Goal: Task Accomplishment & Management: Manage account settings

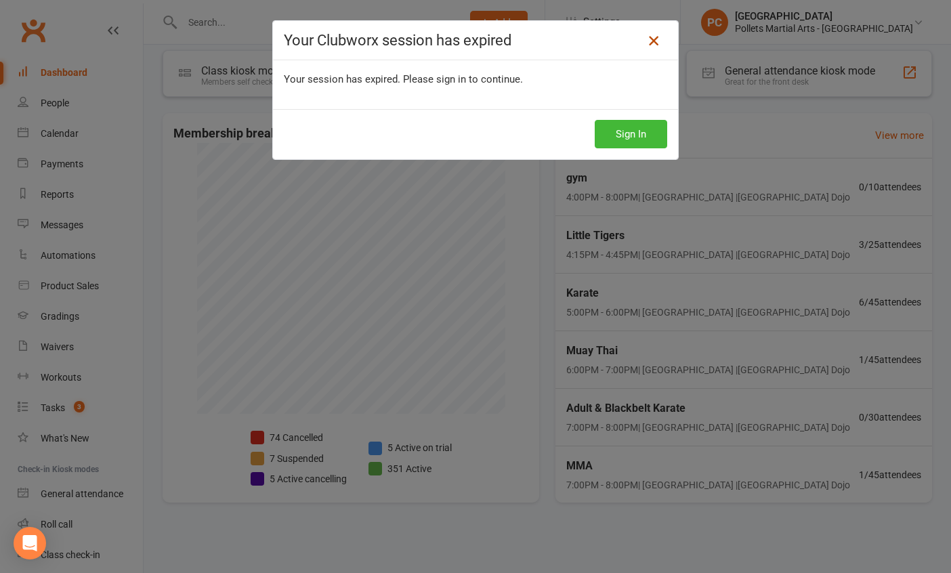
click at [651, 37] on icon at bounding box center [654, 41] width 16 height 16
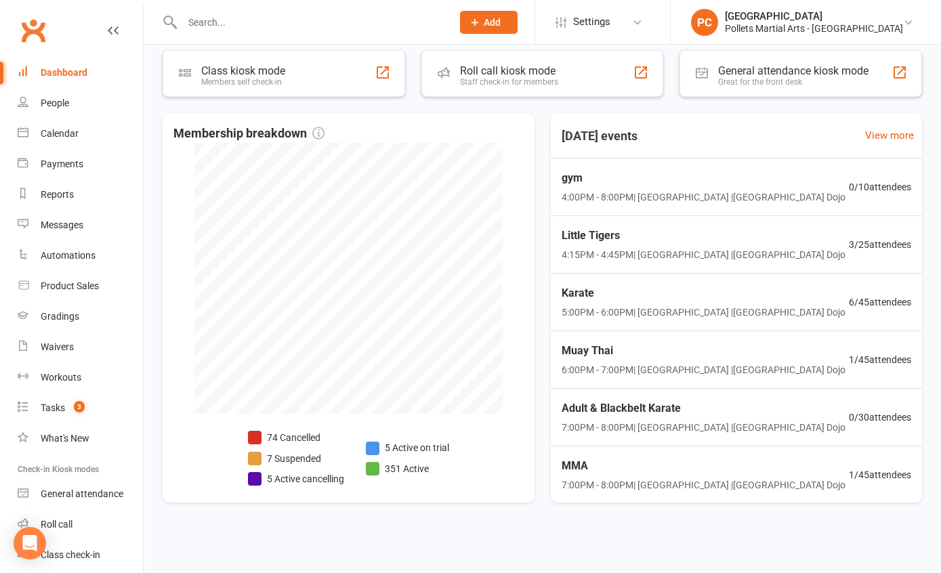
click at [215, 22] on input "text" at bounding box center [310, 22] width 264 height 19
type input "lincol"
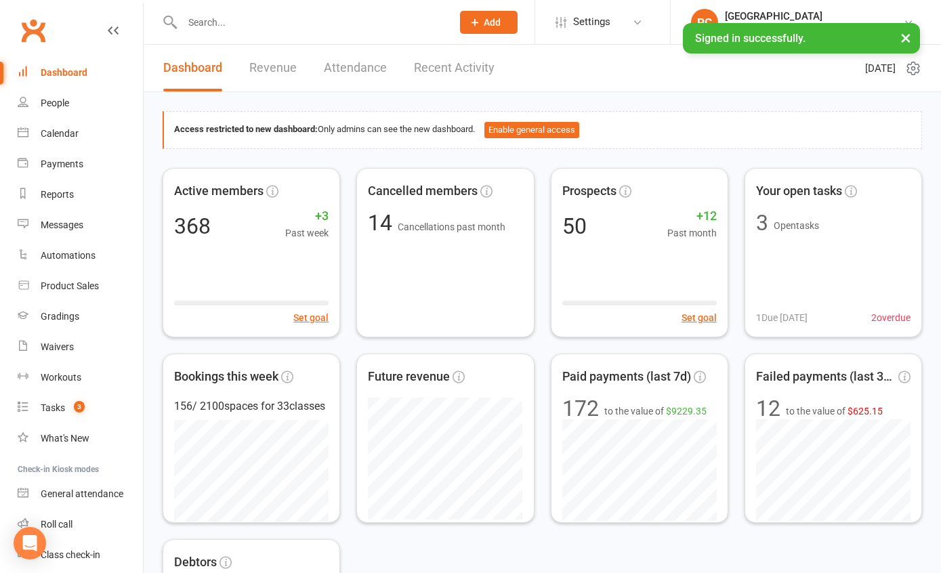
click at [293, 22] on input "text" at bounding box center [310, 22] width 264 height 19
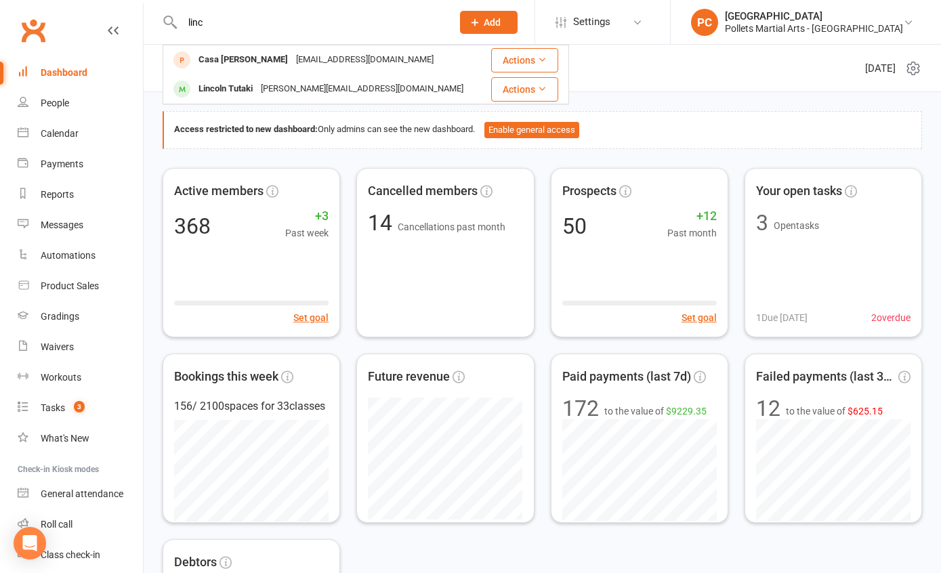
type input "linc"
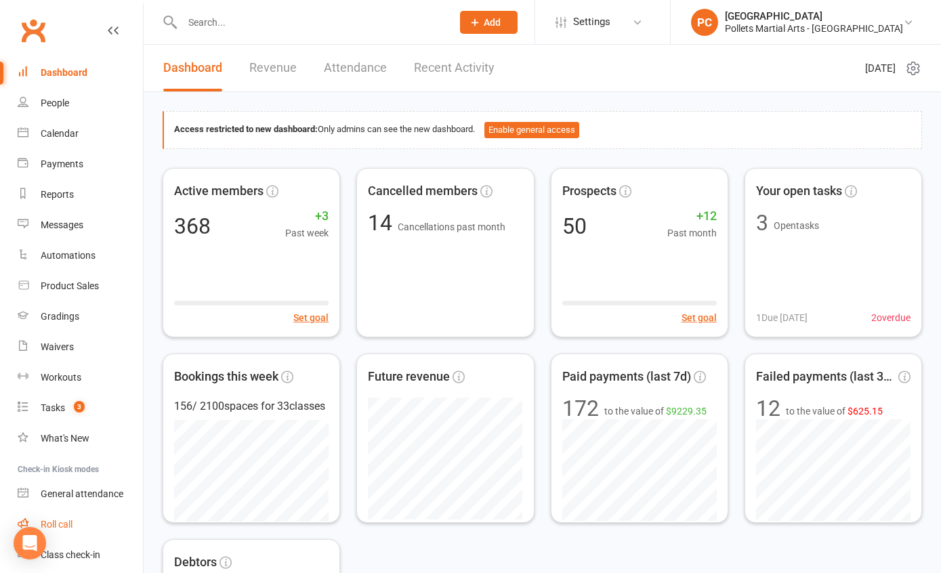
click at [64, 519] on div "Roll call" at bounding box center [57, 524] width 32 height 11
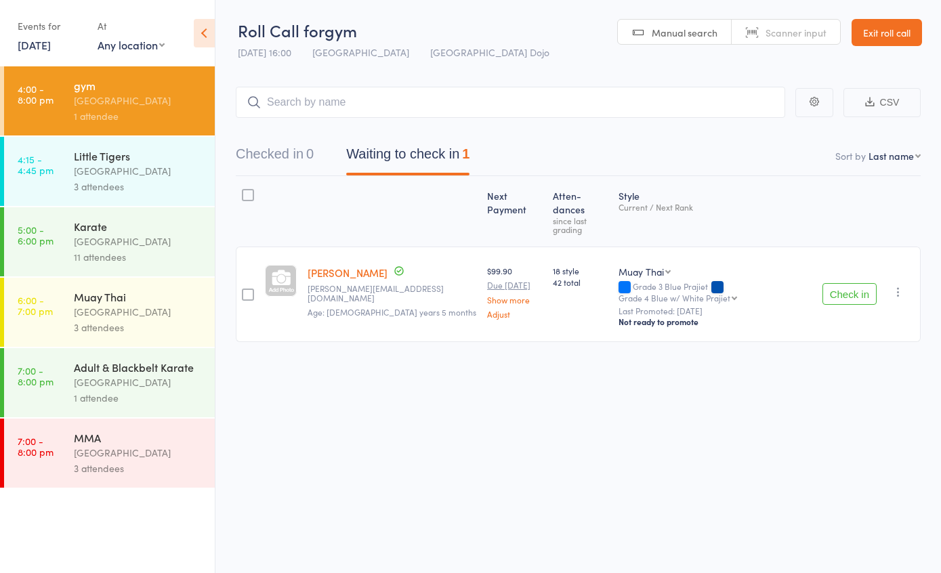
click at [164, 252] on div "11 attendees" at bounding box center [138, 257] width 129 height 16
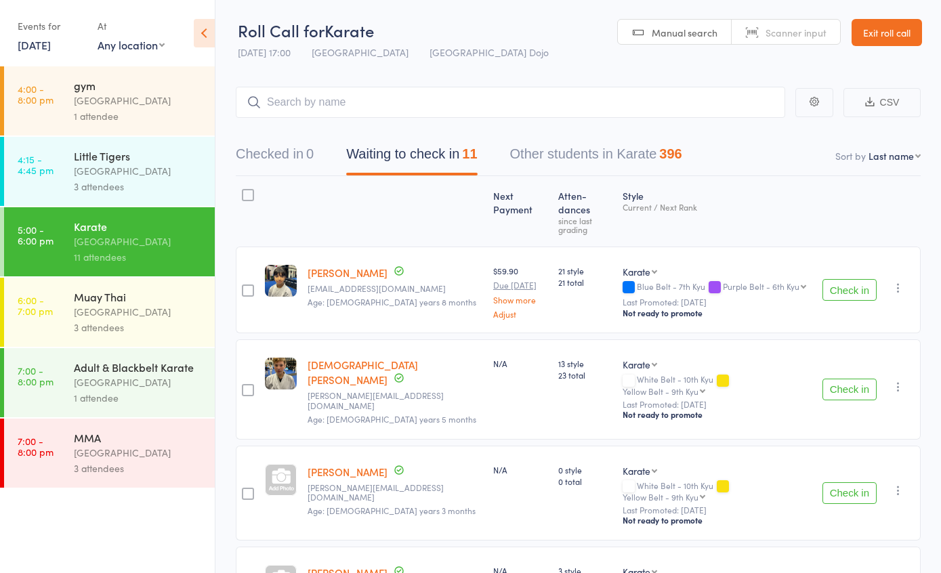
click at [451, 99] on input "search" at bounding box center [511, 102] width 550 height 31
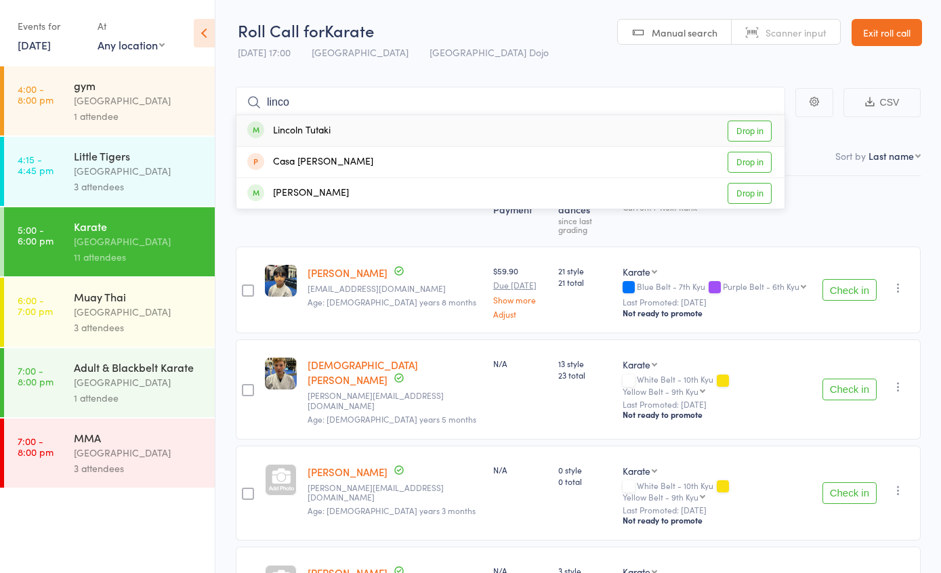
type input "linco"
click at [760, 130] on link "Drop in" at bounding box center [750, 131] width 44 height 21
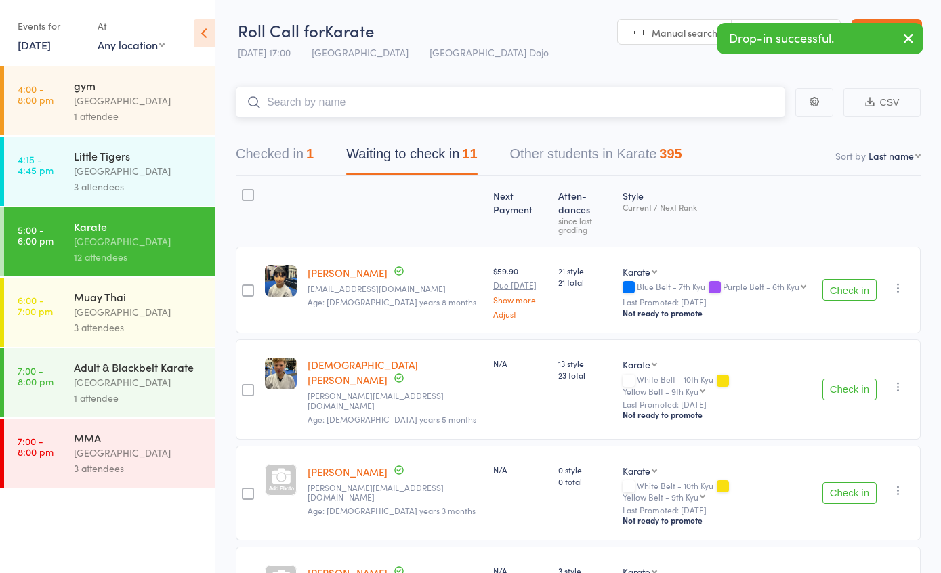
click at [311, 149] on div "1" at bounding box center [309, 153] width 7 height 15
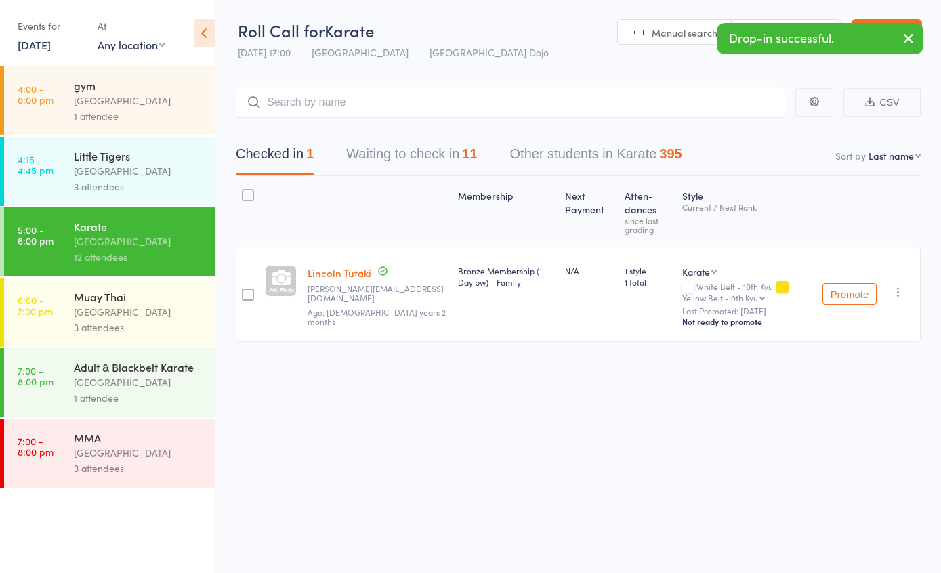
click at [347, 273] on link "Lincoln Tutaki" at bounding box center [340, 273] width 64 height 14
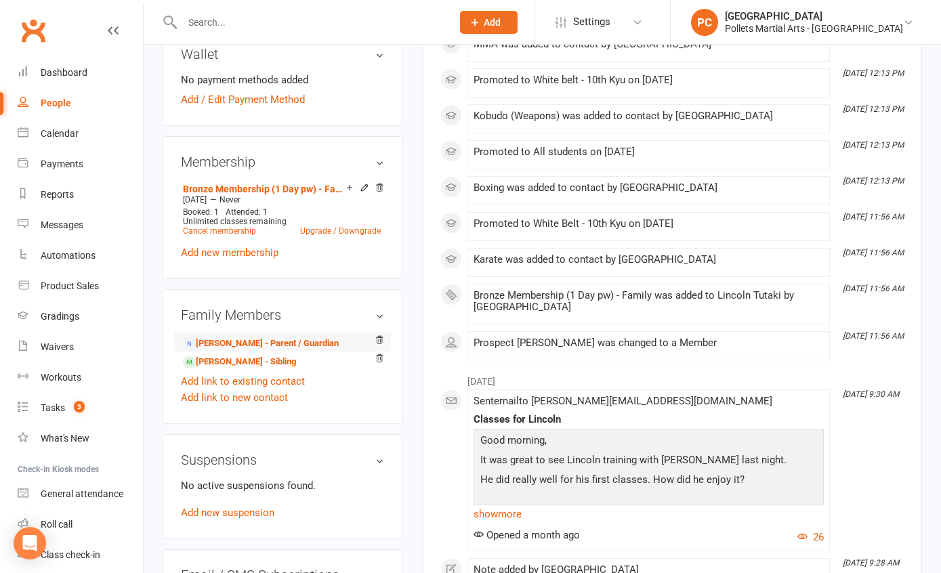
scroll to position [440, 0]
click at [62, 519] on div "Roll call" at bounding box center [57, 524] width 32 height 11
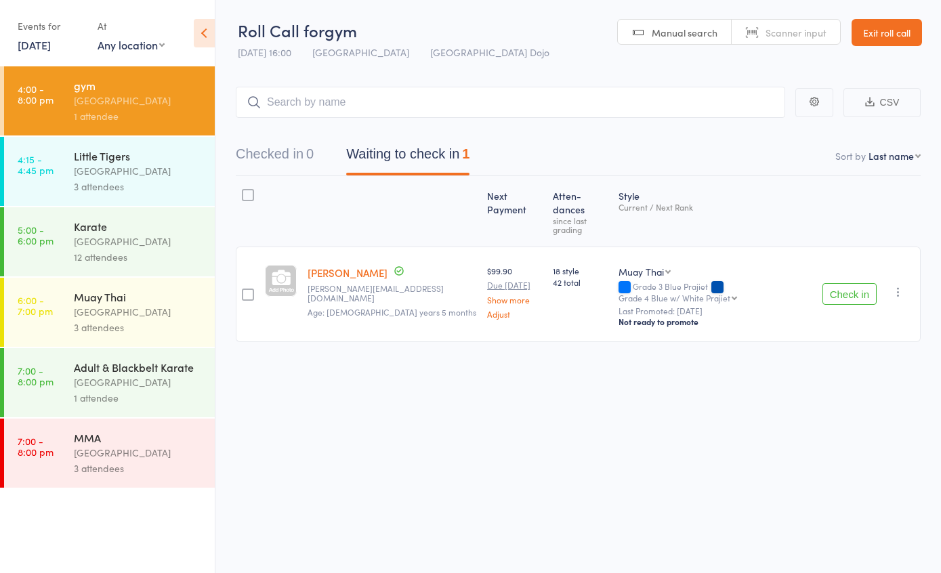
click at [139, 230] on div "Karate" at bounding box center [138, 226] width 129 height 15
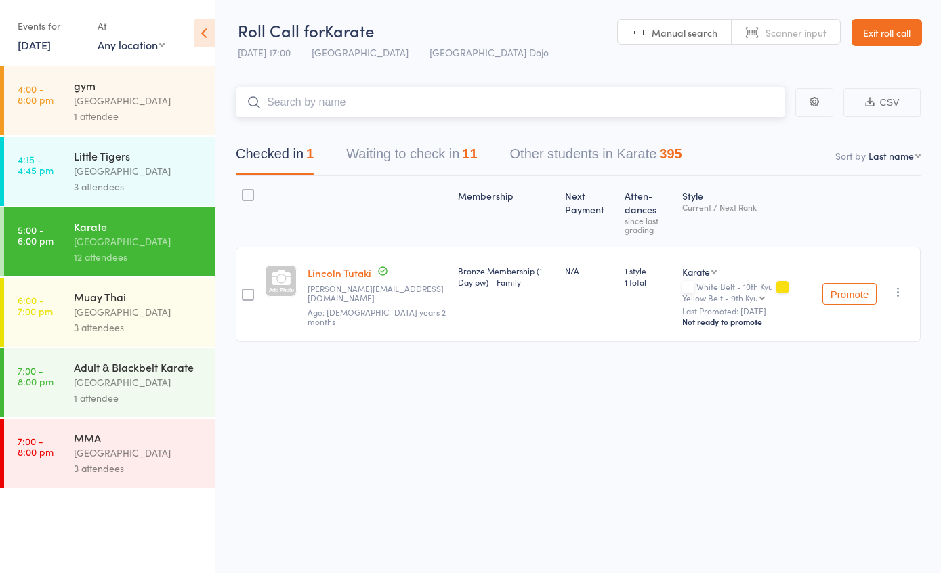
click at [405, 160] on button "Waiting to check in 11" at bounding box center [411, 158] width 131 height 36
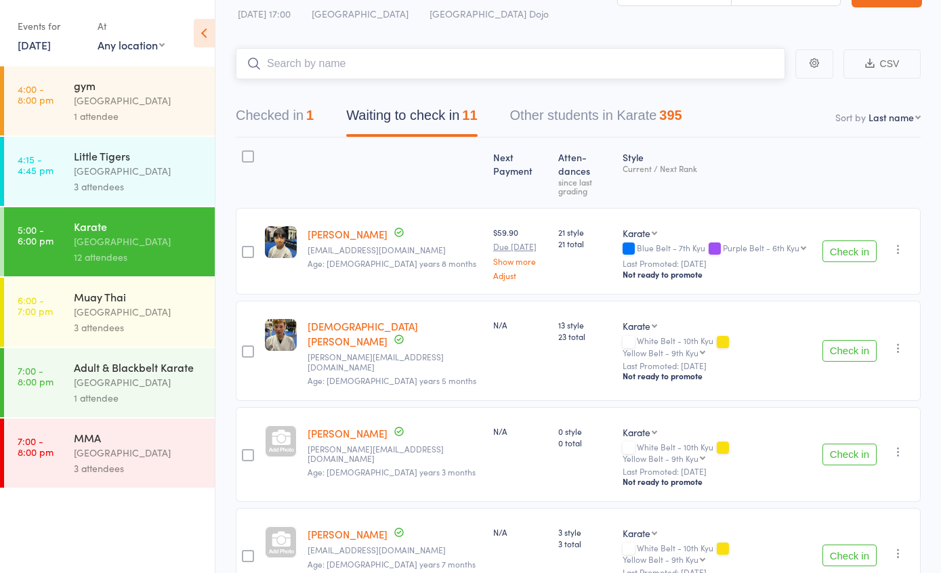
scroll to position [56, 0]
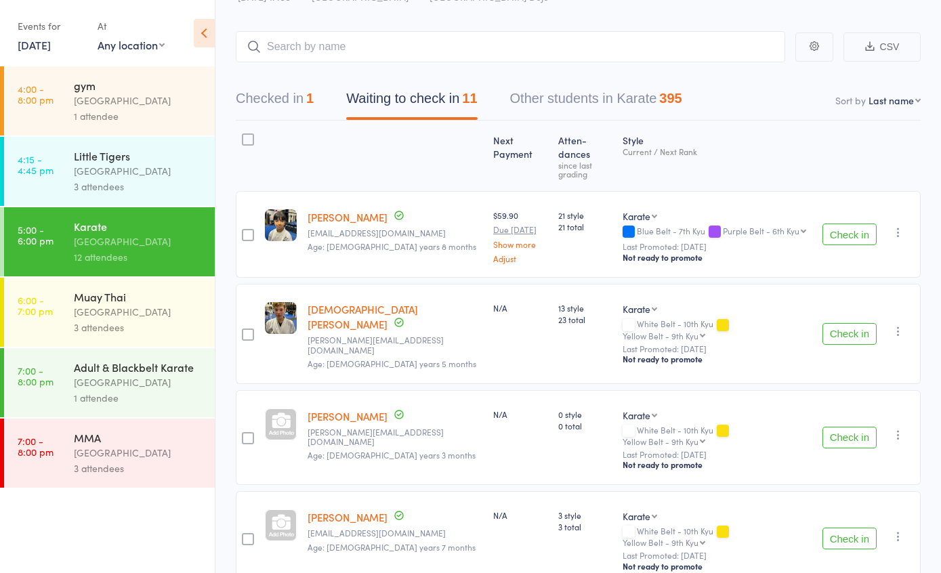
click at [836, 323] on button "Check in" at bounding box center [850, 334] width 54 height 22
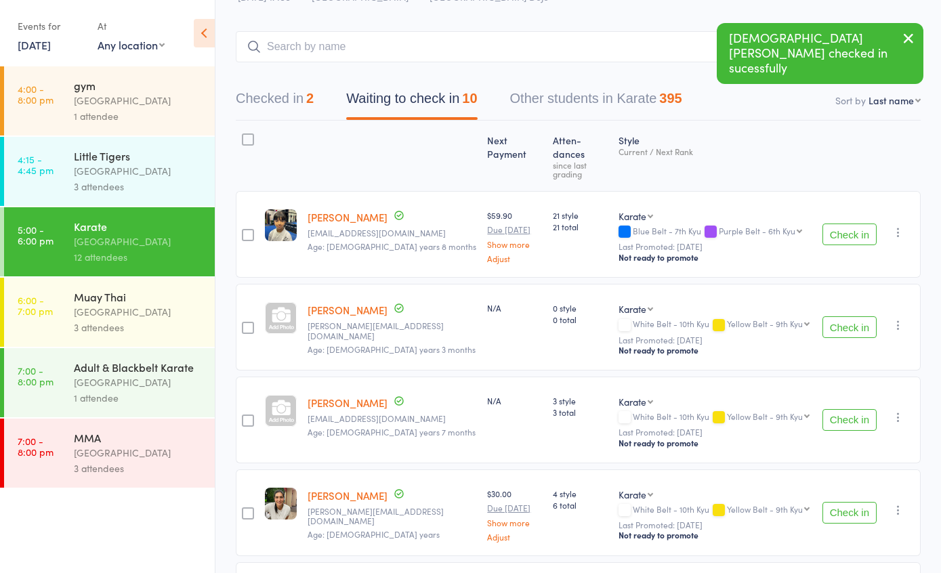
click at [837, 316] on button "Check in" at bounding box center [850, 327] width 54 height 22
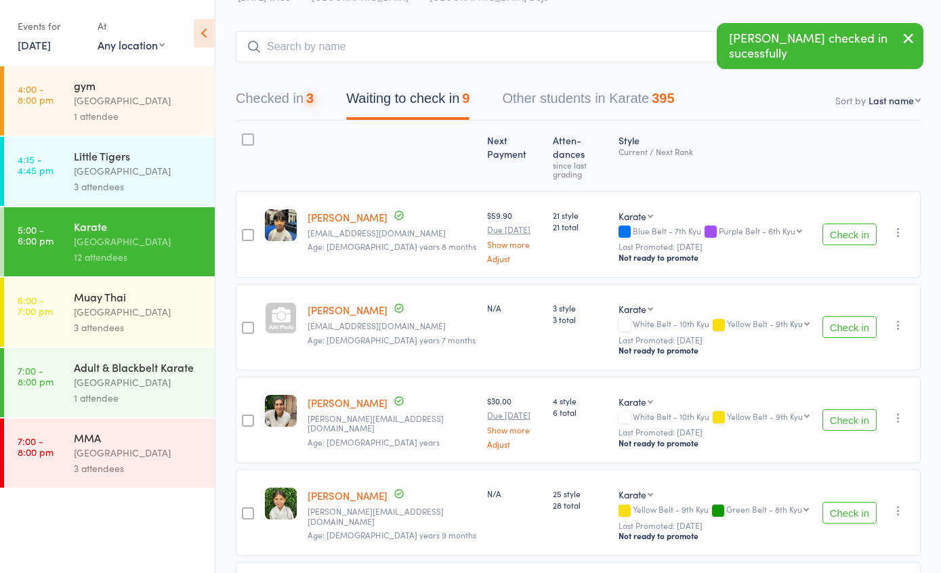
click at [270, 99] on button "Checked in 3" at bounding box center [275, 102] width 78 height 36
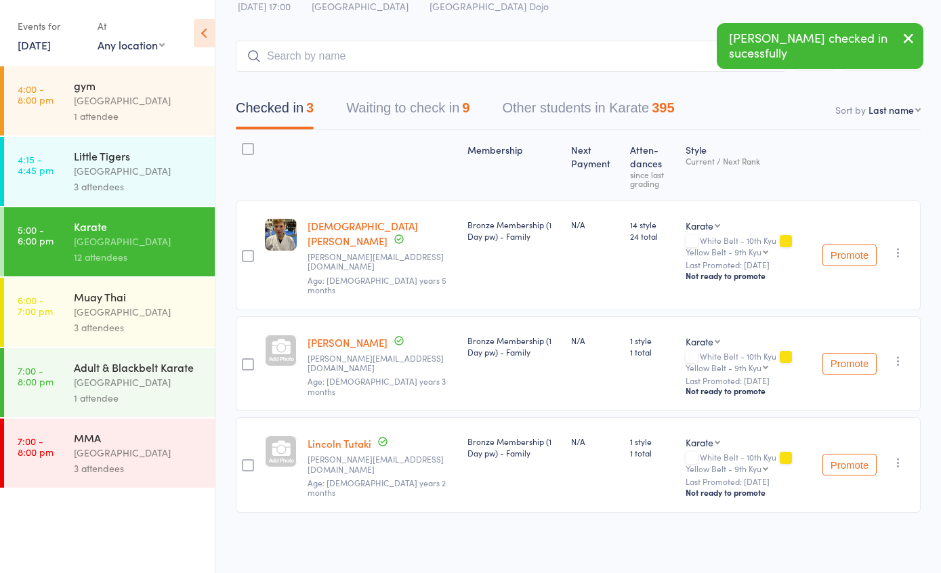
scroll to position [32, 0]
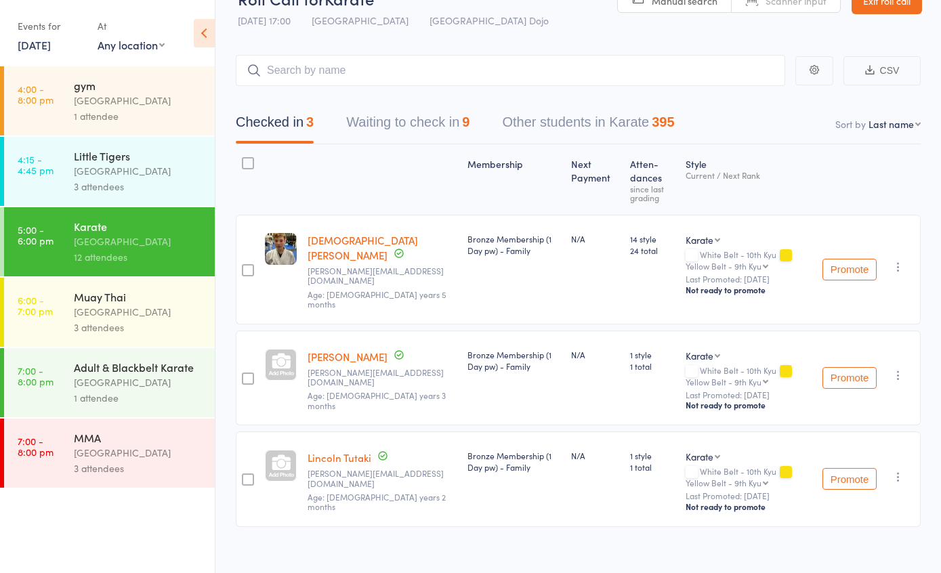
click at [348, 451] on link "Lincoln Tutaki" at bounding box center [340, 458] width 64 height 14
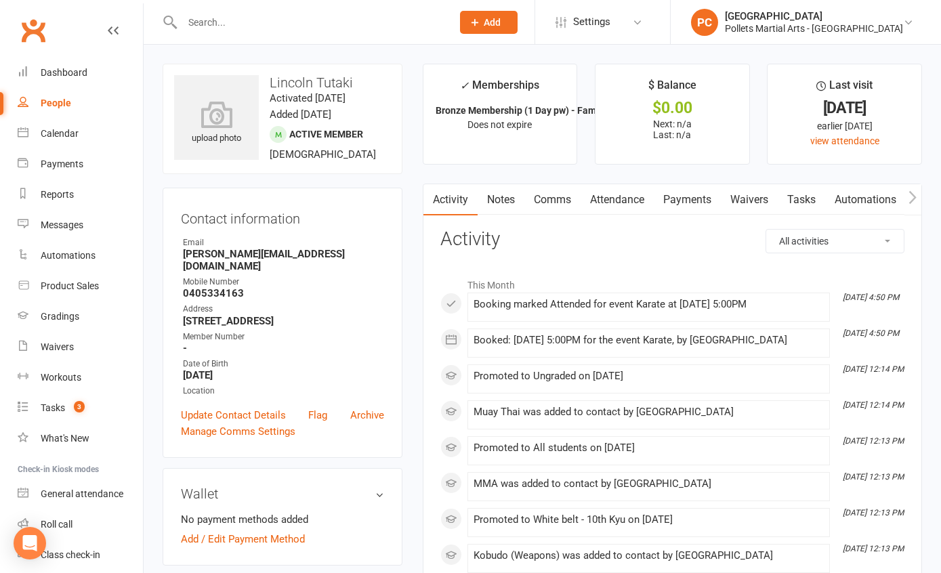
click at [913, 193] on icon "button" at bounding box center [913, 197] width 8 height 14
click at [840, 201] on link "Mobile App" at bounding box center [830, 199] width 73 height 31
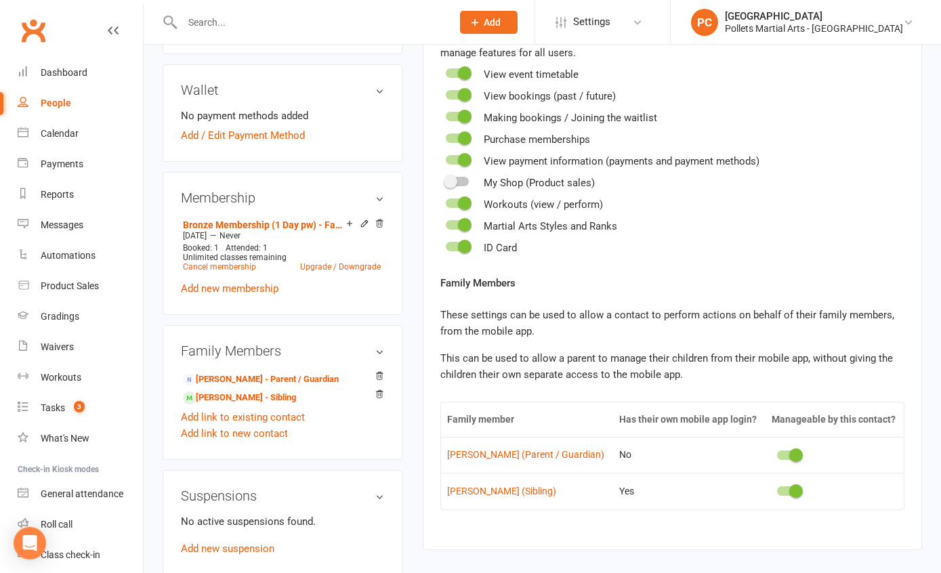
scroll to position [407, 0]
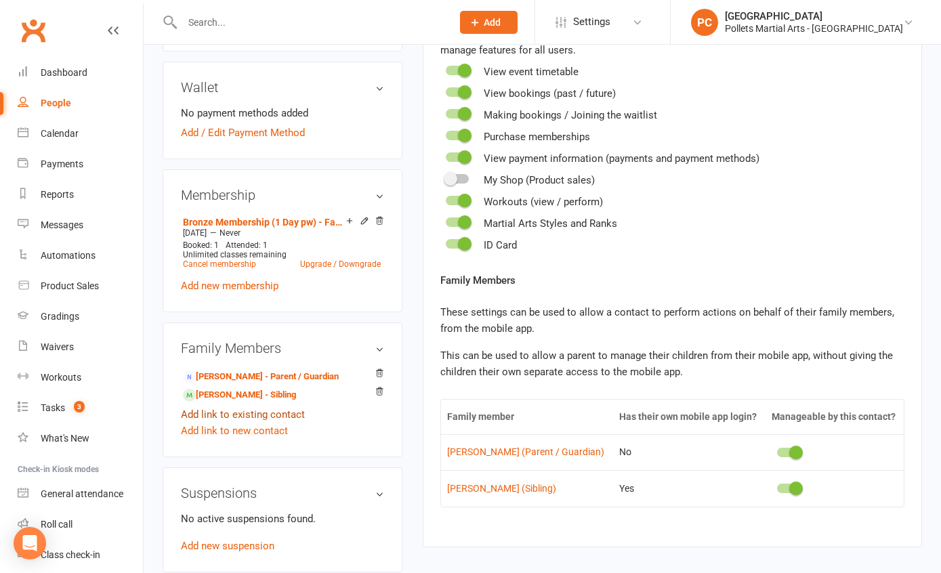
click at [235, 417] on link "Add link to existing contact" at bounding box center [243, 415] width 124 height 16
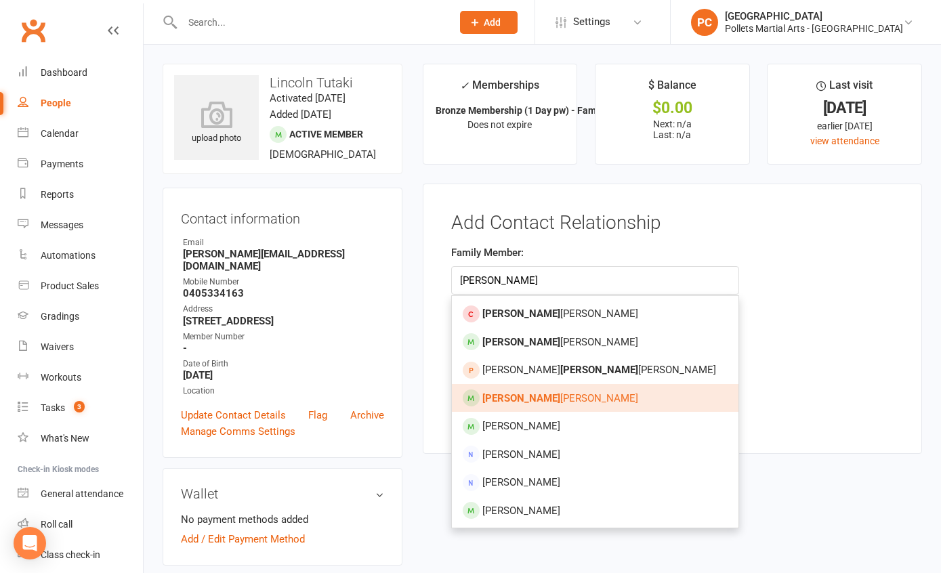
type input "[PERSON_NAME]"
click at [528, 394] on span "[PERSON_NAME] [PERSON_NAME]" at bounding box center [560, 398] width 156 height 12
type input "[DEMOGRAPHIC_DATA][PERSON_NAME]"
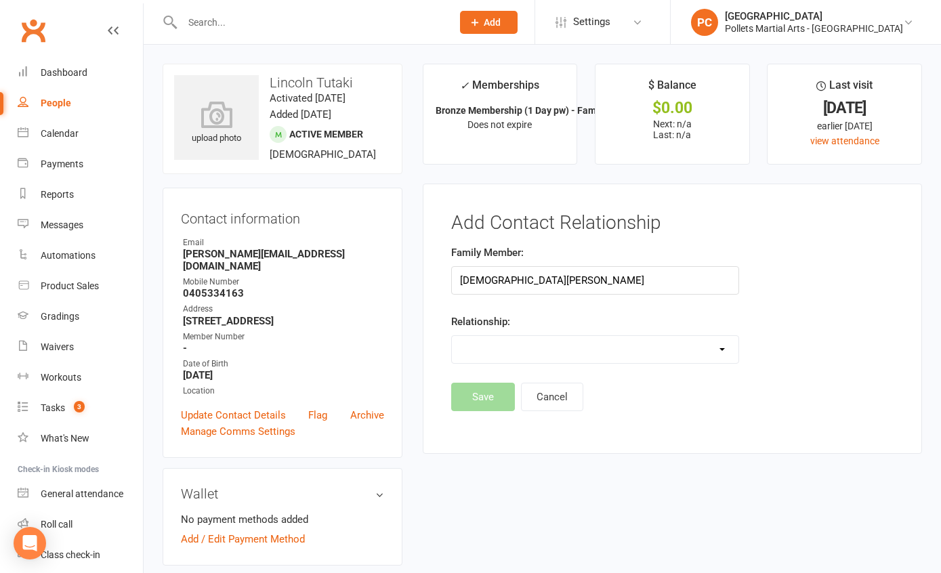
click at [553, 348] on select "Parent / Guardian Child Sibling (parent not in system) Spouse / Partner Cousin …" at bounding box center [595, 349] width 287 height 27
click at [452, 336] on select "Parent / Guardian Child Sibling (parent not in system) Spouse / Partner Cousin …" at bounding box center [595, 349] width 287 height 27
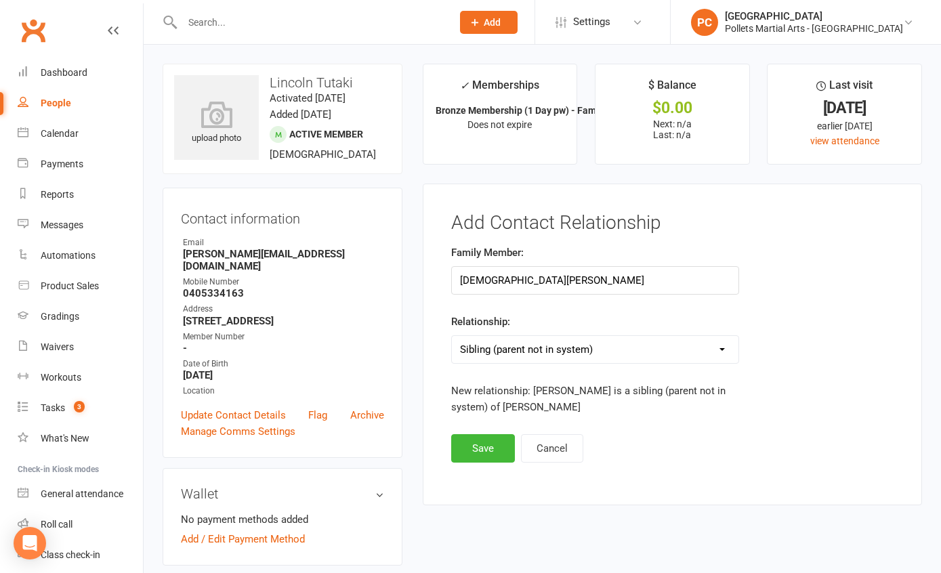
click at [589, 342] on select "Parent / Guardian Child Sibling (parent not in system) Spouse / Partner Cousin …" at bounding box center [595, 349] width 287 height 27
select select "1"
click at [452, 336] on select "Parent / Guardian Child Sibling (parent not in system) Spouse / Partner Cousin …" at bounding box center [595, 349] width 287 height 27
click at [576, 279] on input "[DEMOGRAPHIC_DATA][PERSON_NAME]" at bounding box center [595, 280] width 289 height 28
drag, startPoint x: 569, startPoint y: 279, endPoint x: 412, endPoint y: 274, distance: 156.6
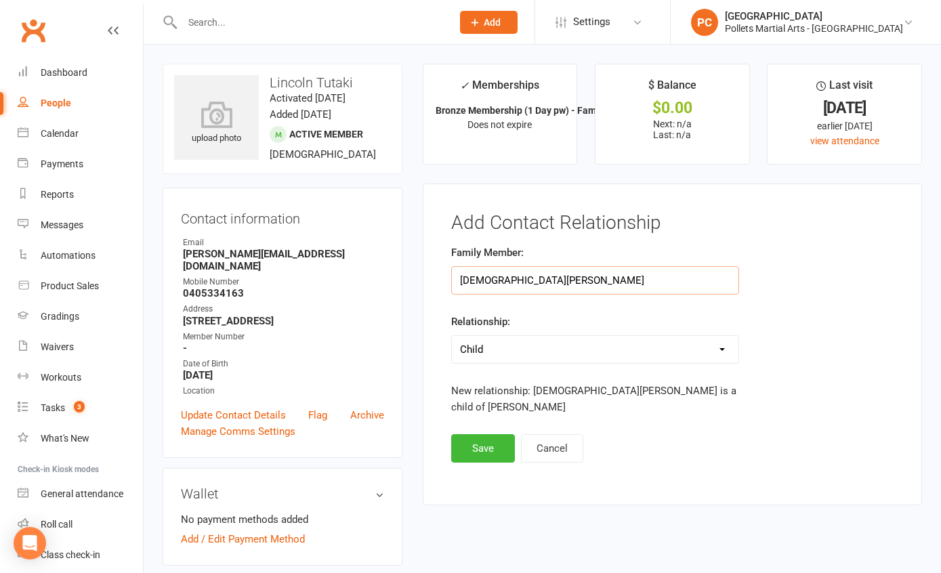
click at [413, 274] on main "✓ Memberships Bronze Membership (1 Day pw) - Family Does not expire $ Balance $…" at bounding box center [673, 291] width 520 height 455
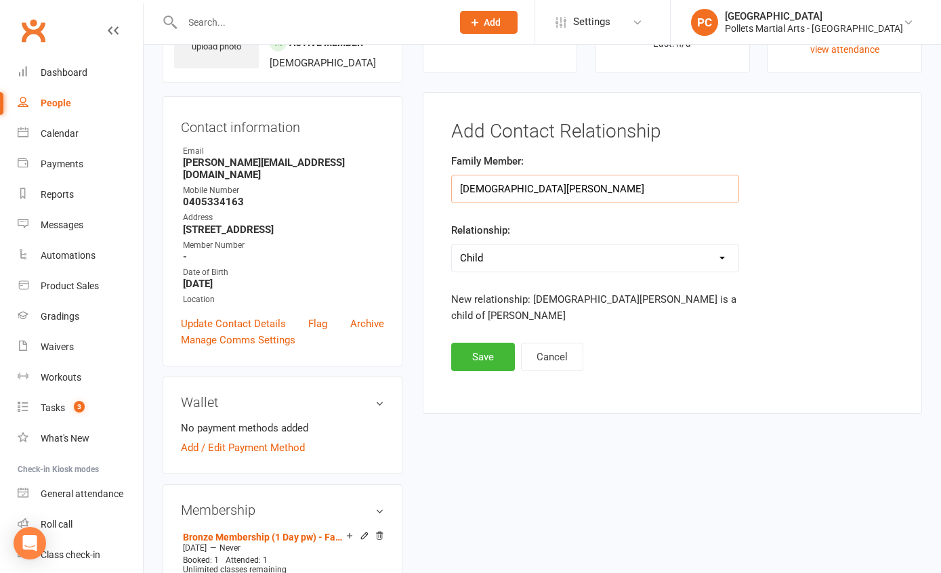
scroll to position [57, 0]
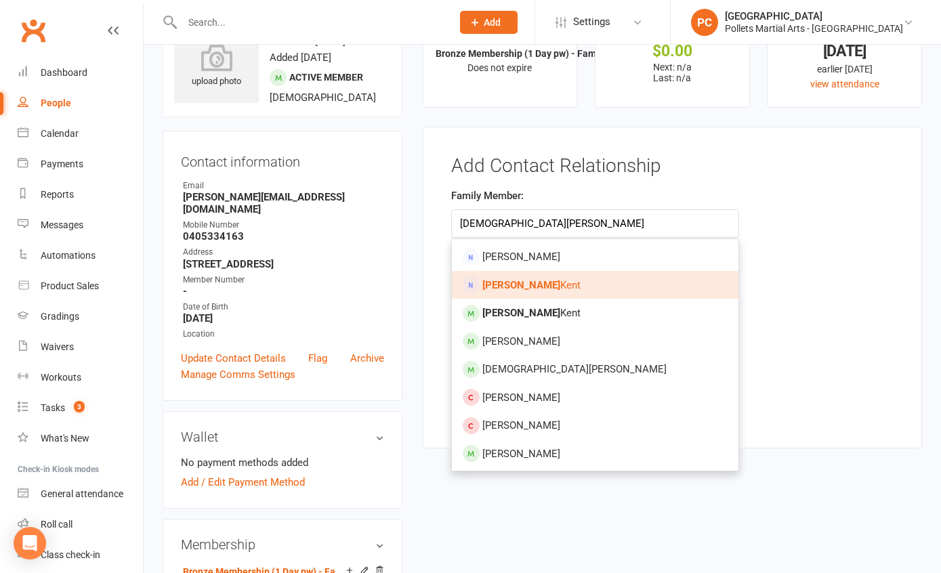
click at [543, 283] on link "[PERSON_NAME]" at bounding box center [595, 285] width 287 height 28
type input "[PERSON_NAME]"
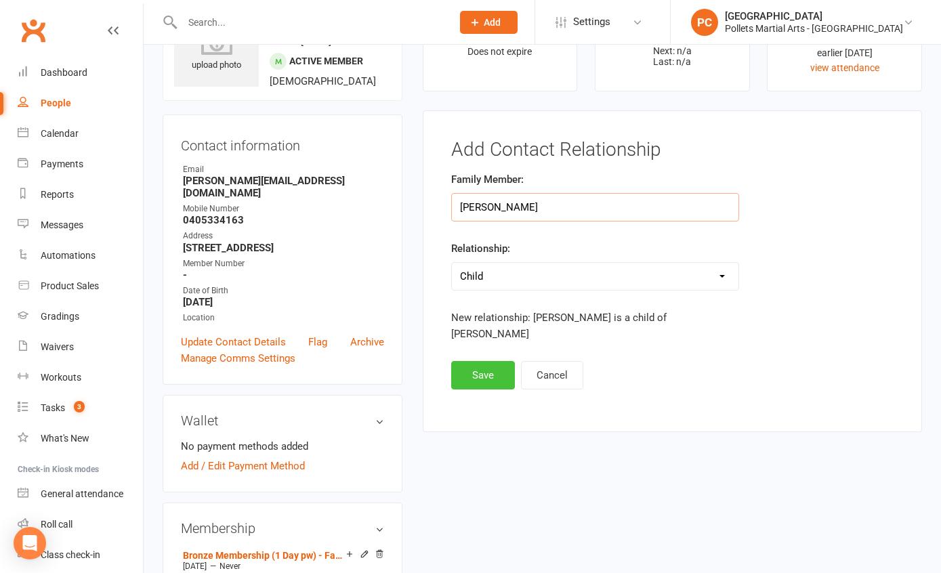
scroll to position [75, 0]
click at [550, 281] on select "Parent / Guardian Child Sibling (parent not in system) Spouse / Partner Cousin …" at bounding box center [595, 275] width 287 height 27
select select "0"
click at [452, 262] on select "Parent / Guardian Child Sibling (parent not in system) Spouse / Partner Cousin …" at bounding box center [595, 275] width 287 height 27
click at [472, 367] on button "Save" at bounding box center [483, 374] width 64 height 28
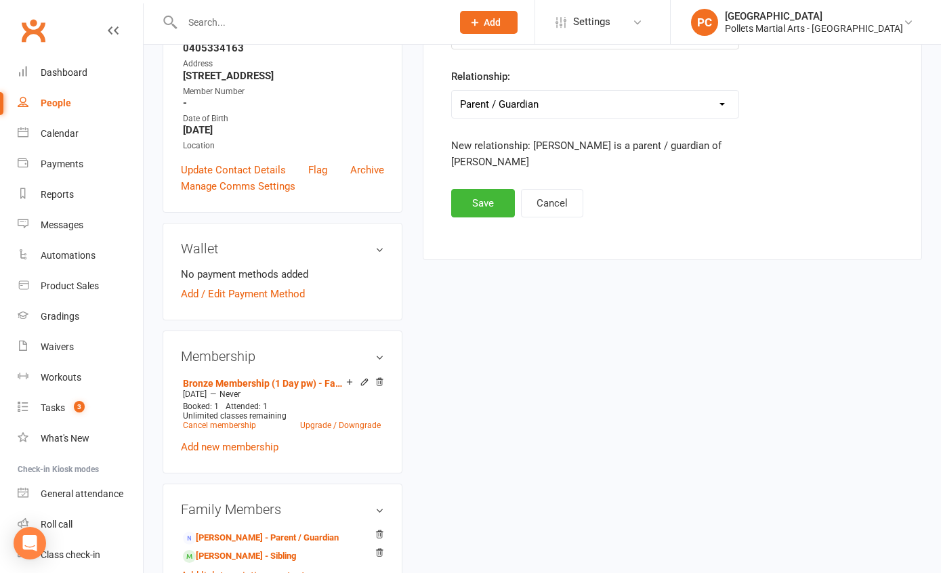
scroll to position [247, 0]
click at [244, 539] on link "[PERSON_NAME] - Parent / Guardian" at bounding box center [261, 537] width 156 height 14
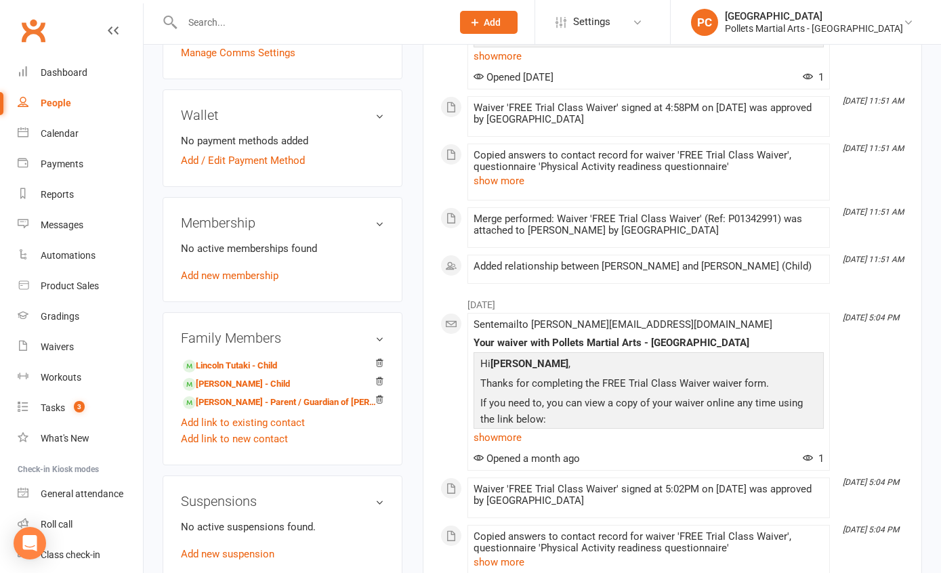
scroll to position [430, 0]
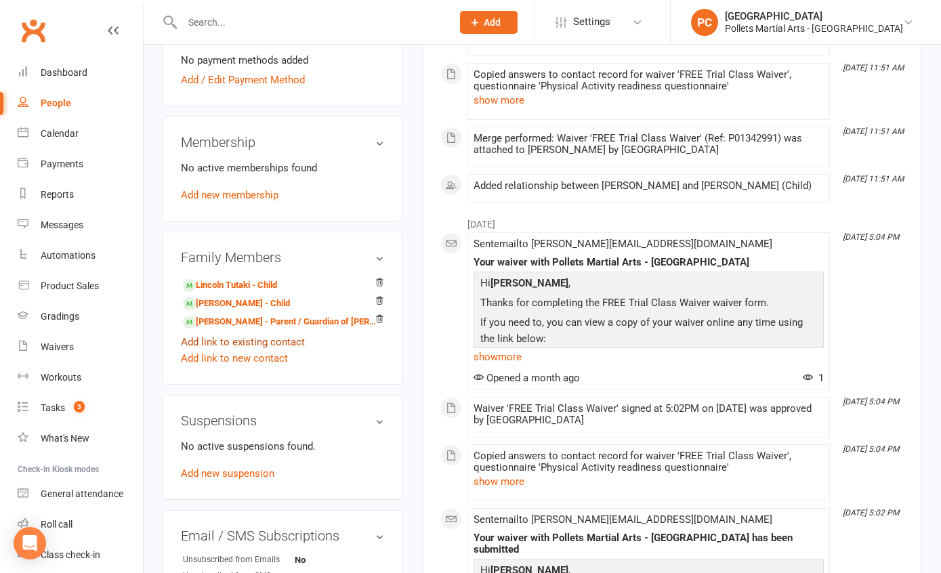
click at [215, 334] on link "Add link to existing contact" at bounding box center [243, 342] width 124 height 16
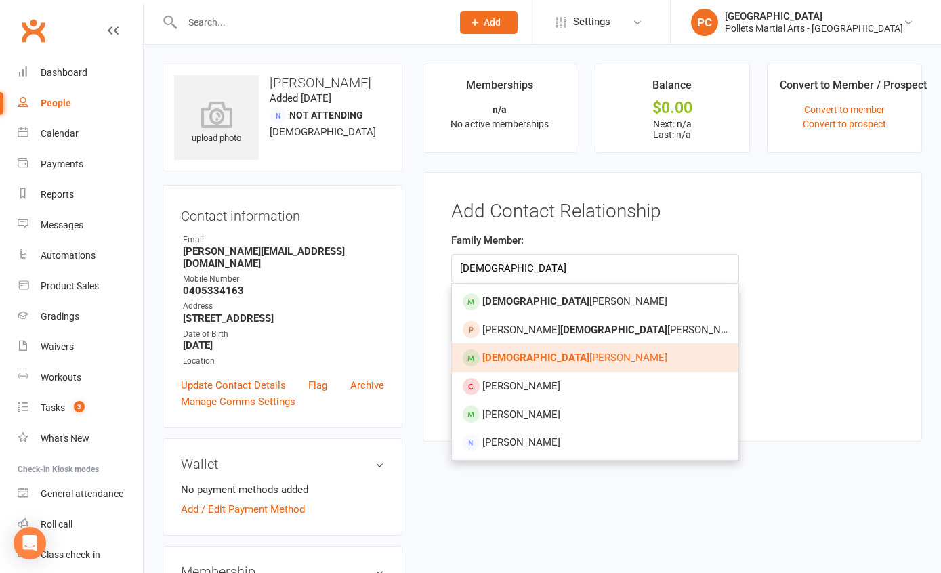
type input "[DEMOGRAPHIC_DATA]"
click at [585, 358] on link "[PERSON_NAME] [PERSON_NAME]" at bounding box center [595, 358] width 287 height 28
type input "[DEMOGRAPHIC_DATA][PERSON_NAME]"
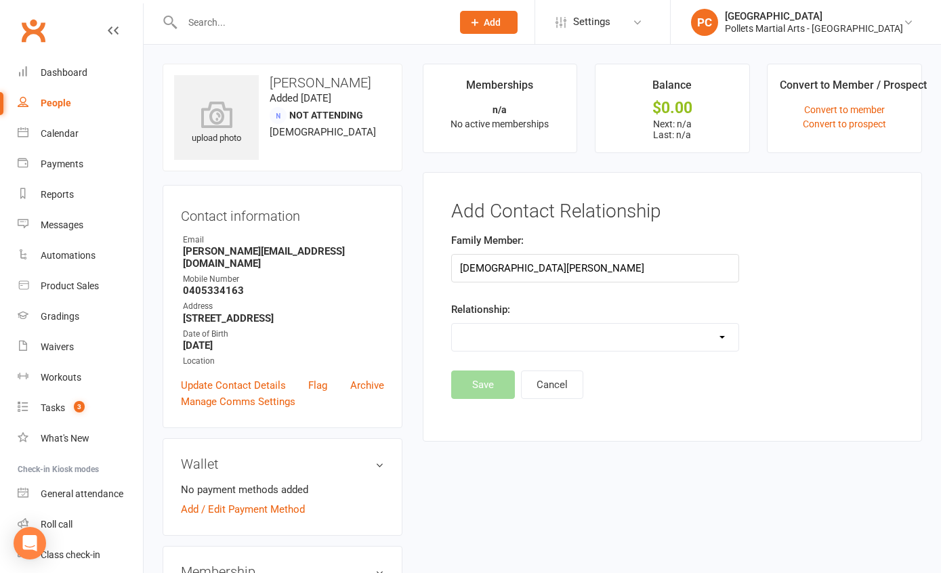
click at [572, 341] on select "Parent / Guardian Child Sibling (parent not in system) Spouse / Partner Cousin …" at bounding box center [595, 337] width 287 height 27
click at [452, 324] on select "Parent / Guardian Child Sibling (parent not in system) Spouse / Partner Cousin …" at bounding box center [595, 337] width 287 height 27
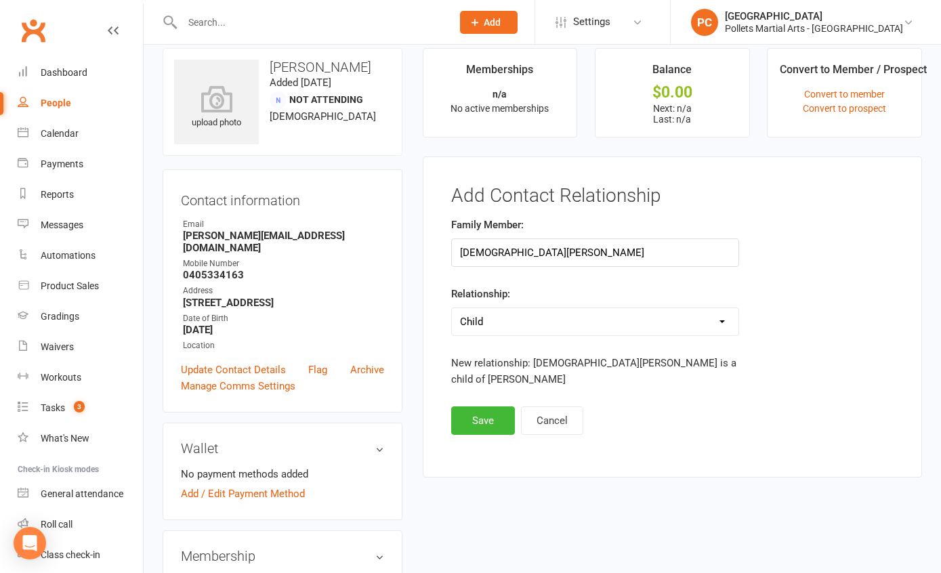
scroll to position [20, 0]
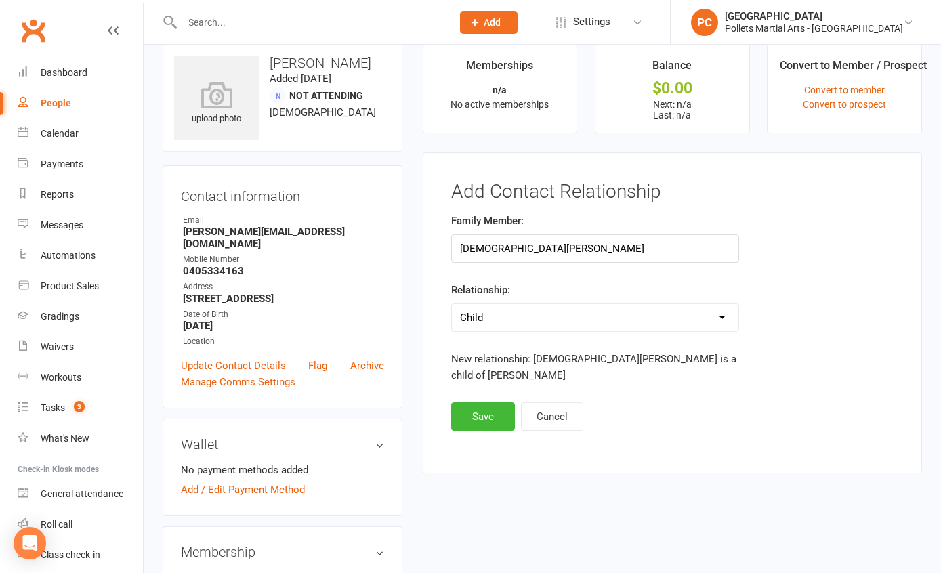
click at [692, 328] on select "Parent / Guardian Child Sibling (parent not in system) Spouse / Partner Cousin …" at bounding box center [595, 317] width 287 height 27
select select "0"
click at [452, 304] on select "Parent / Guardian Child Sibling (parent not in system) Spouse / Partner Cousin …" at bounding box center [595, 317] width 287 height 27
click at [473, 418] on button "Save" at bounding box center [483, 417] width 64 height 28
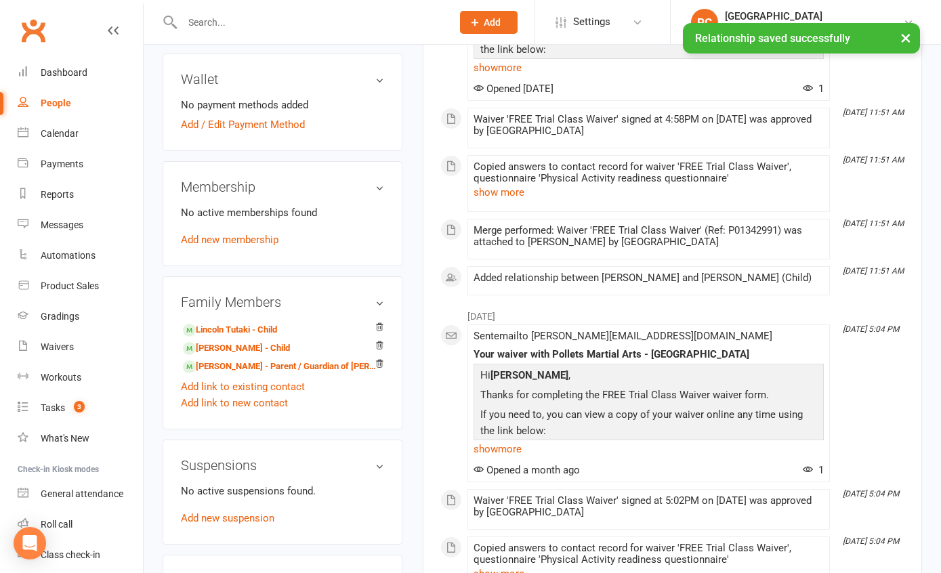
scroll to position [401, 0]
